Goal: Task Accomplishment & Management: Use online tool/utility

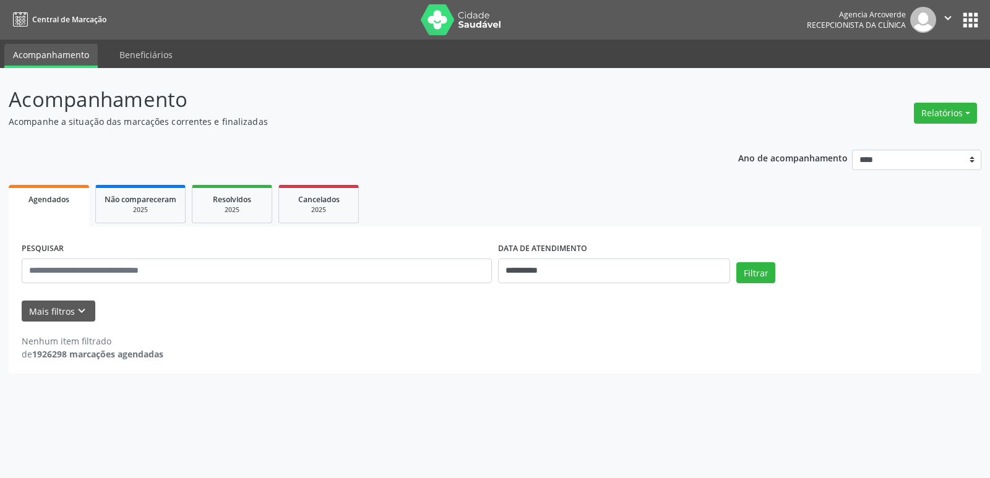
click at [928, 113] on button "Relatórios" at bounding box center [945, 113] width 63 height 21
click at [898, 140] on link "Agendamentos" at bounding box center [911, 139] width 133 height 17
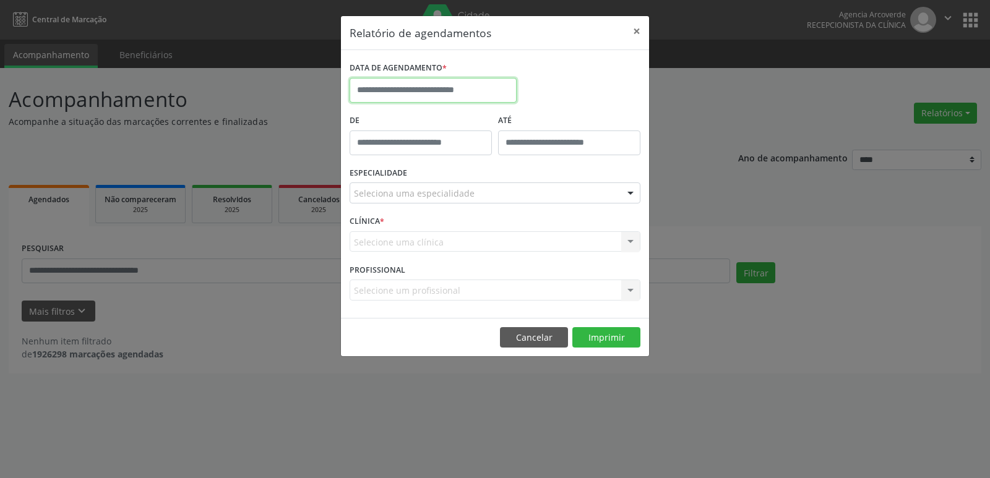
click at [418, 82] on input "text" at bounding box center [433, 90] width 167 height 25
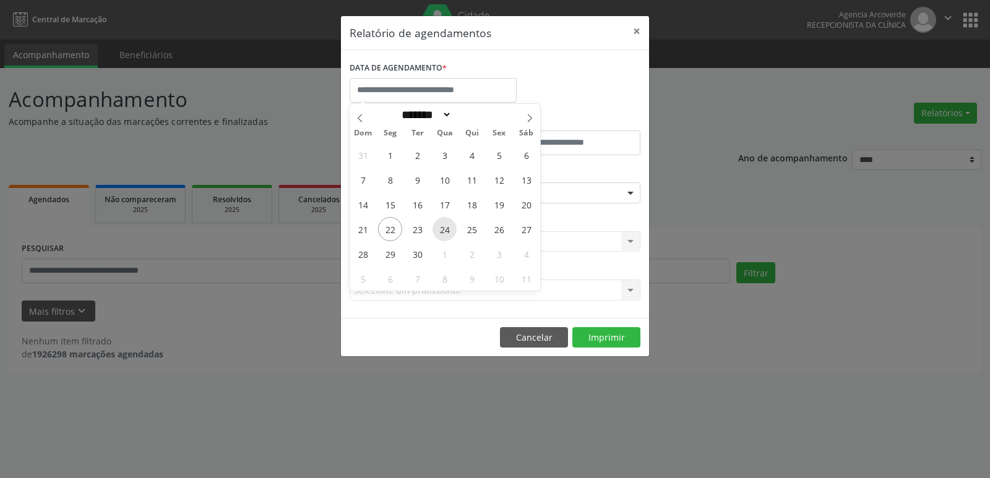
click at [450, 227] on span "24" at bounding box center [445, 229] width 24 height 24
type input "**********"
click at [450, 227] on span "24" at bounding box center [445, 229] width 24 height 24
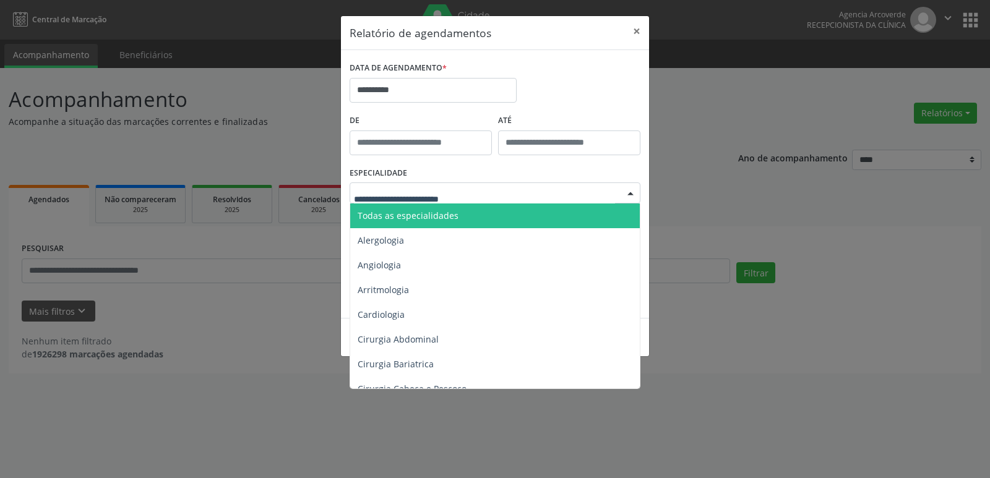
click at [472, 197] on div at bounding box center [495, 193] width 291 height 21
click at [472, 210] on span "Todas as especialidades" at bounding box center [495, 216] width 291 height 25
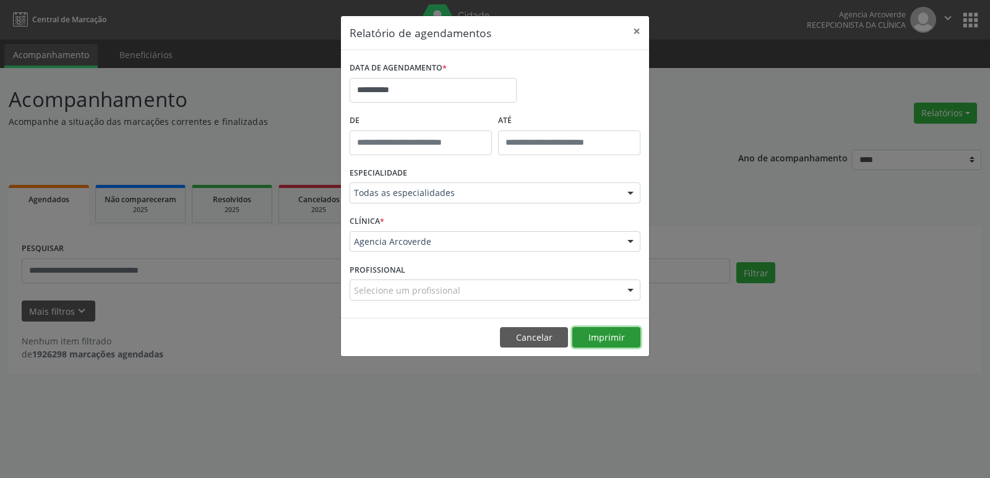
click at [593, 342] on button "Imprimir" at bounding box center [606, 337] width 68 height 21
